Goal: Task Accomplishment & Management: Manage account settings

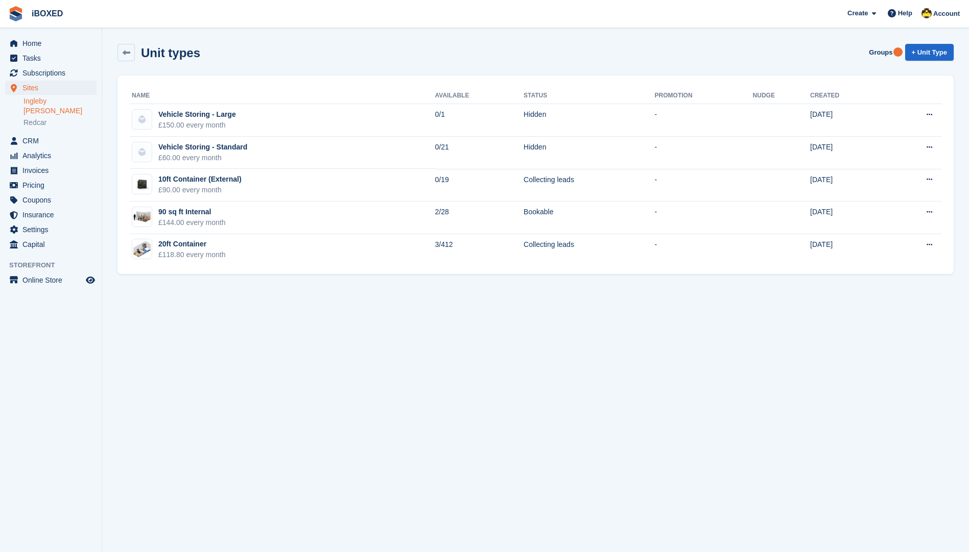
drag, startPoint x: 839, startPoint y: 435, endPoint x: 821, endPoint y: 429, distance: 19.6
click at [821, 429] on section "Unit types Groups + Unit Type Name Available Status Promotion Nudge Created Veh…" at bounding box center [535, 276] width 867 height 552
click at [110, 48] on section "Unit types Groups + Unit Type Name Available Status Promotion Nudge Created Veh…" at bounding box center [535, 276] width 867 height 552
click at [134, 50] on link at bounding box center [125, 52] width 17 height 17
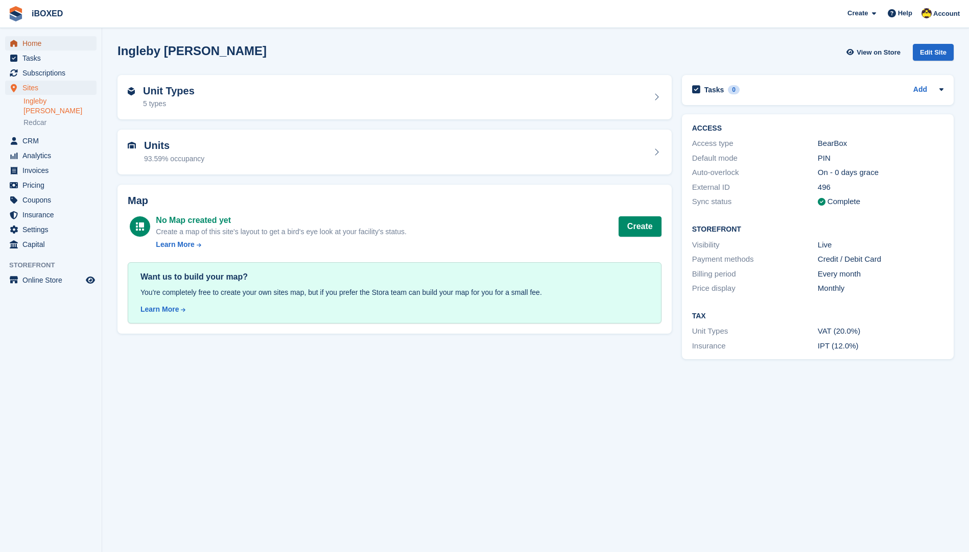
click at [36, 48] on span "Home" at bounding box center [52, 43] width 61 height 14
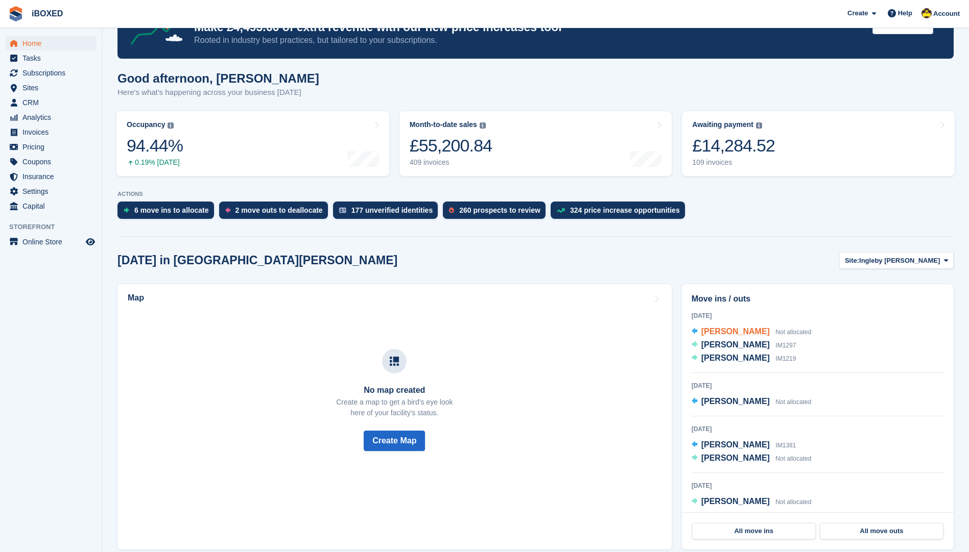
click at [769, 331] on span "[PERSON_NAME]" at bounding box center [735, 331] width 68 height 9
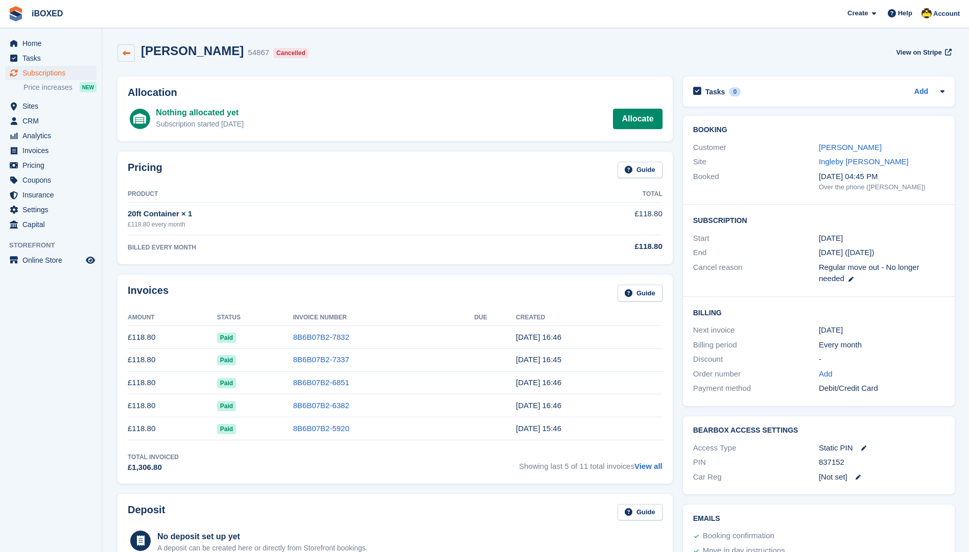
click at [129, 58] on link at bounding box center [125, 52] width 17 height 17
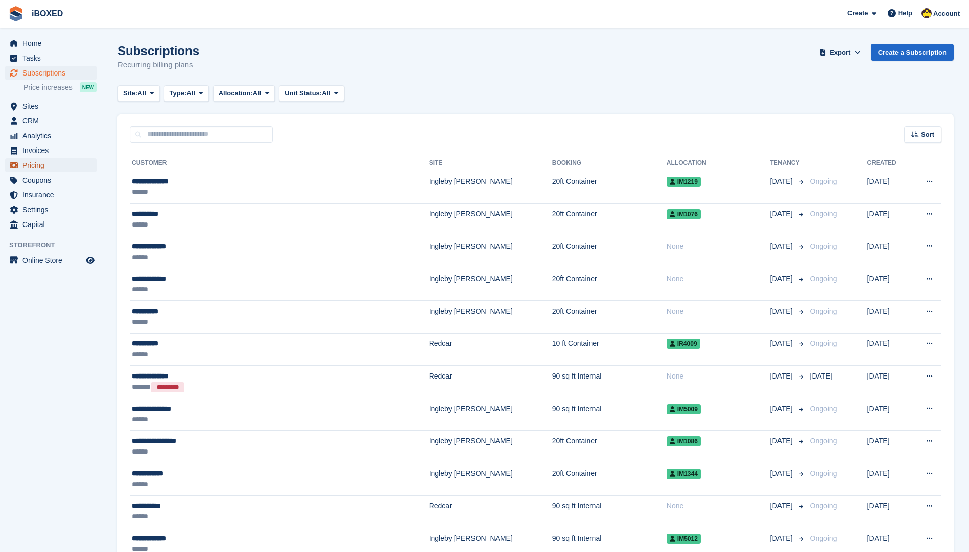
click at [33, 160] on span "Pricing" at bounding box center [52, 165] width 61 height 14
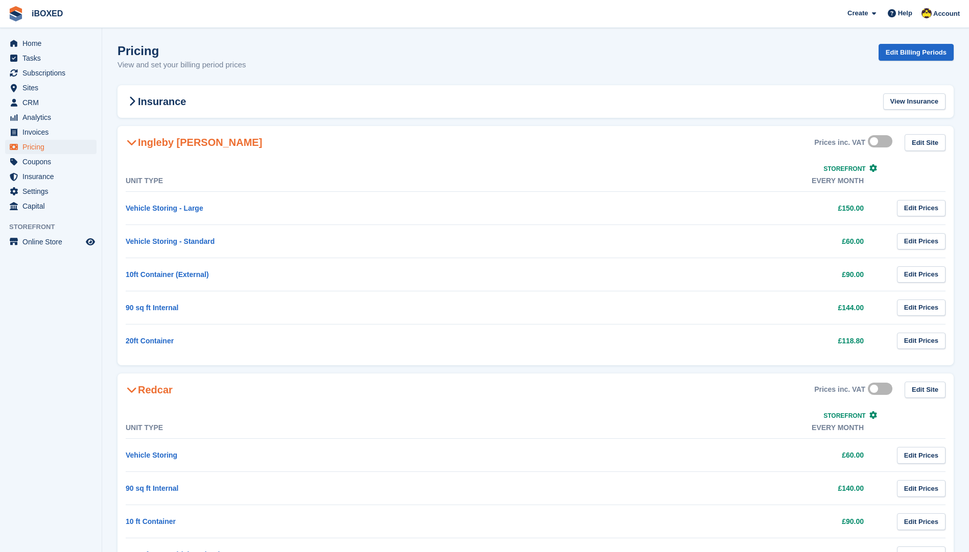
click at [354, 71] on div "Pricing View and set your billing period prices Edit Billing Periods" at bounding box center [535, 63] width 836 height 39
